Goal: Transaction & Acquisition: Book appointment/travel/reservation

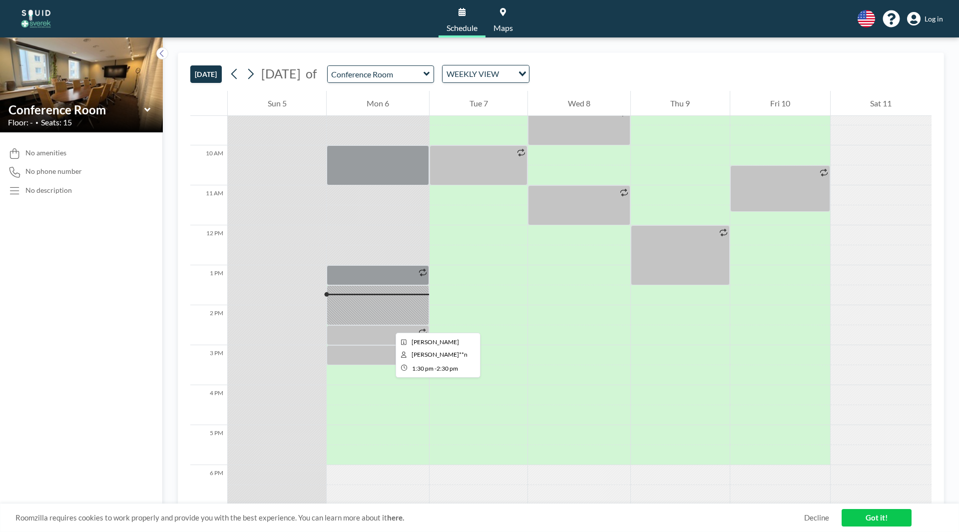
scroll to position [400, 0]
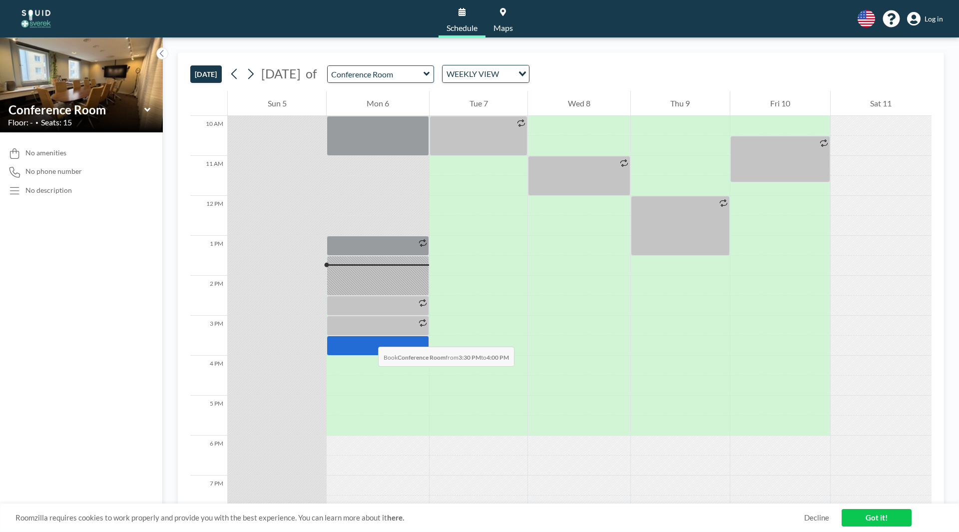
click at [368, 337] on div at bounding box center [378, 346] width 102 height 20
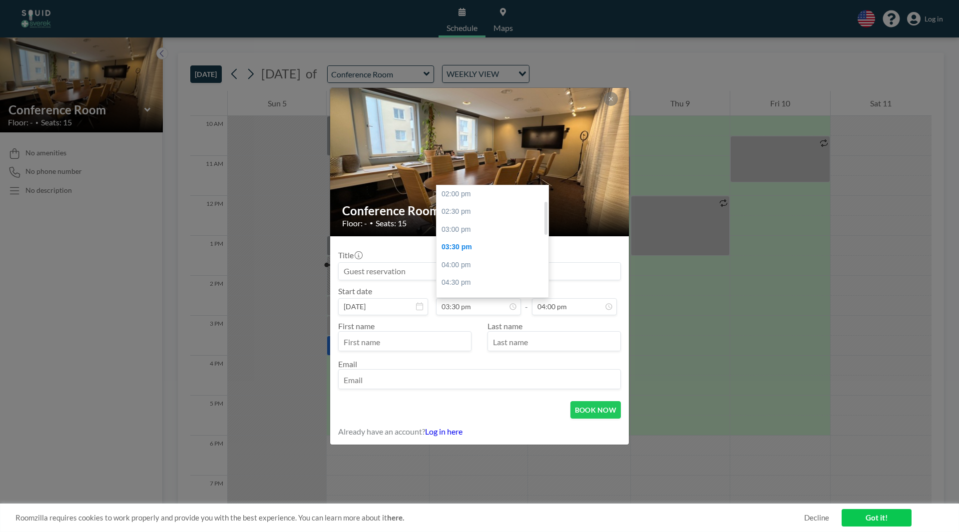
scroll to position [53, 0]
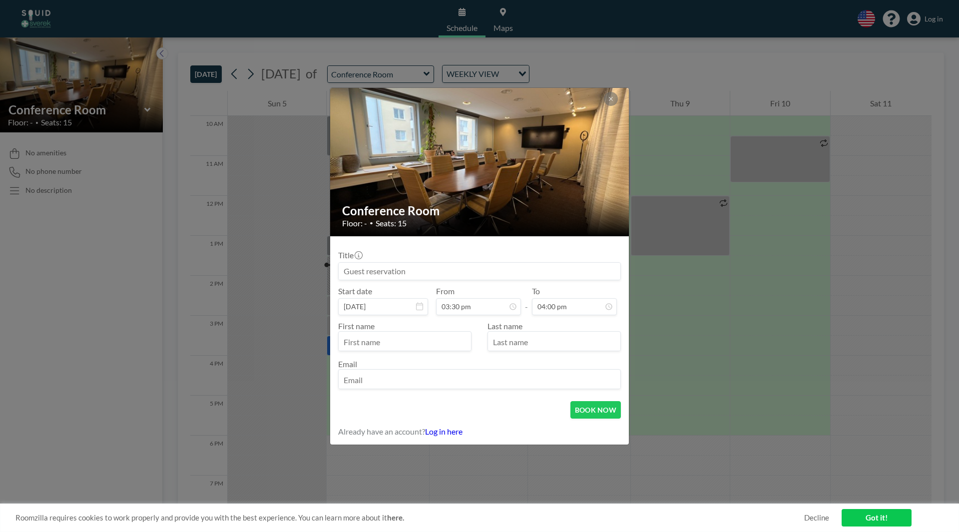
click at [426, 270] on input at bounding box center [480, 271] width 282 height 17
type input "E"
click at [433, 334] on input "text" at bounding box center [405, 342] width 132 height 17
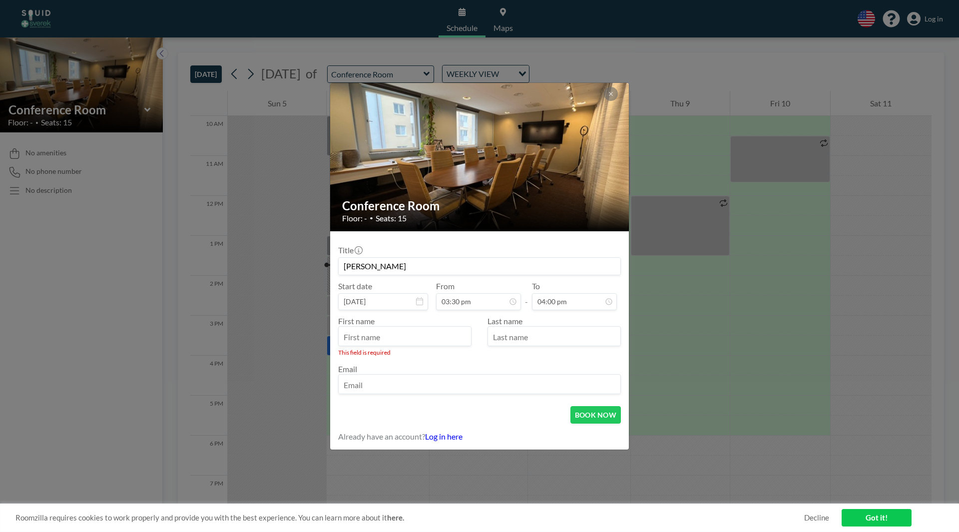
drag, startPoint x: 383, startPoint y: 268, endPoint x: 332, endPoint y: 268, distance: 50.5
click at [332, 268] on form "Title [PERSON_NAME] Start date [DATE] From 03:30 pm - To 04:00 pm First name Th…" at bounding box center [479, 340] width 299 height 218
type input "Sverek ekonomi"
drag, startPoint x: 382, startPoint y: 339, endPoint x: 377, endPoint y: 339, distance: 5.0
click at [387, 339] on div "[DATE]" at bounding box center [401, 337] width 28 height 14
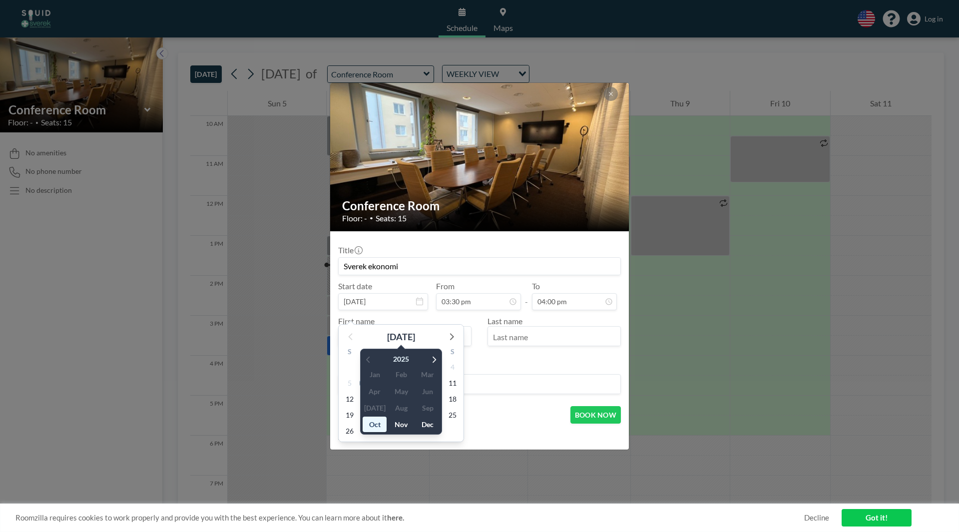
click at [509, 320] on label "Last name" at bounding box center [505, 320] width 35 height 9
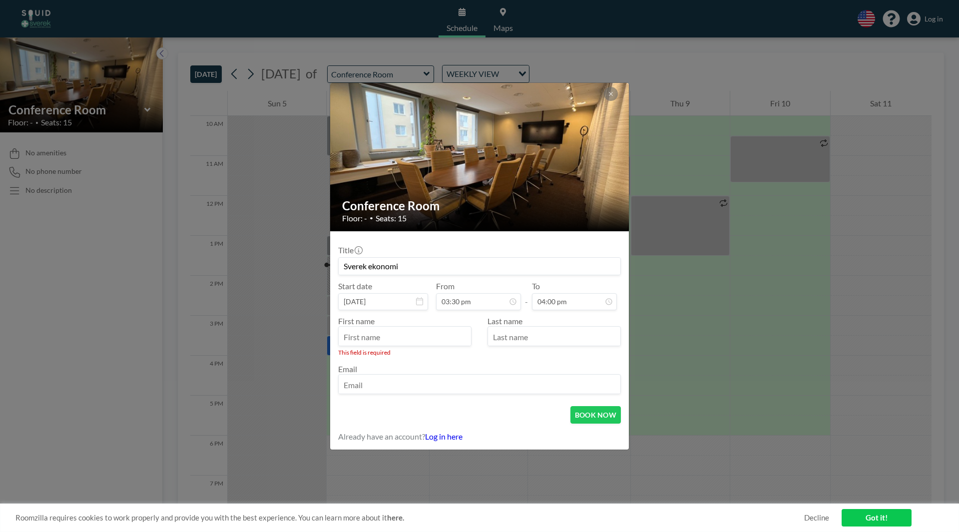
click at [444, 333] on input "text" at bounding box center [405, 337] width 132 height 17
type input "[PERSON_NAME]"
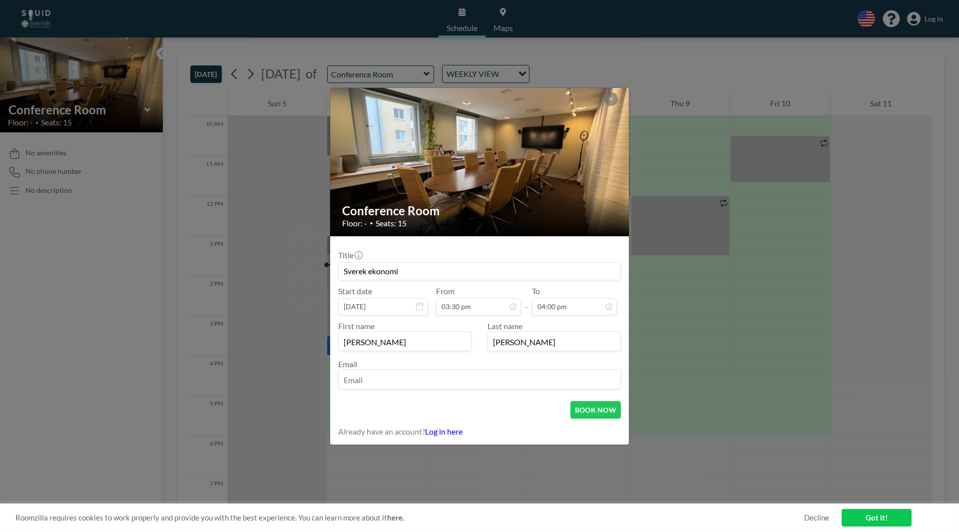
type input "[PERSON_NAME]"
type input "[PERSON_NAME][EMAIL_ADDRESS][PERSON_NAME][DOMAIN_NAME]"
click at [461, 408] on div "BOOK NOW" at bounding box center [479, 409] width 283 height 17
click at [608, 411] on button "BOOK NOW" at bounding box center [596, 409] width 50 height 17
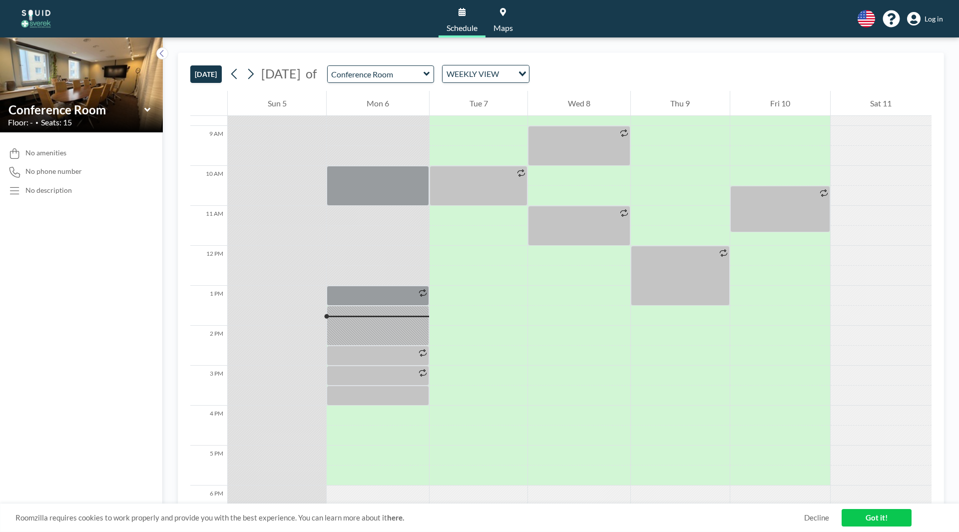
scroll to position [400, 0]
